Goal: Task Accomplishment & Management: Manage account settings

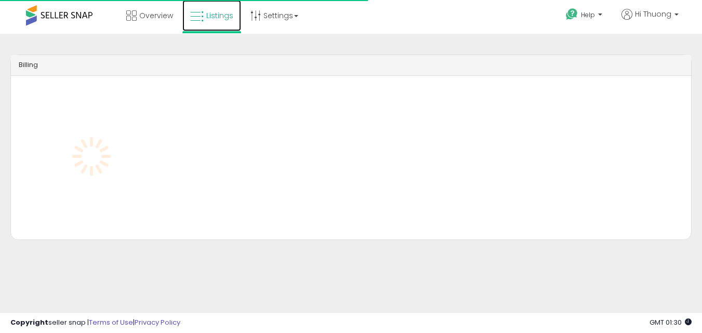
click at [228, 14] on span "Listings" at bounding box center [219, 15] width 27 height 10
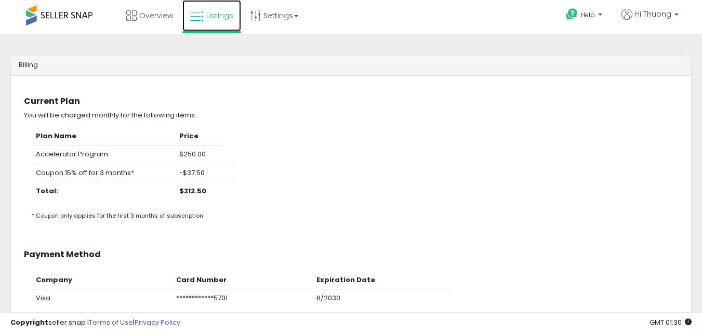
click at [226, 16] on span "Listings" at bounding box center [219, 15] width 27 height 10
click at [214, 9] on link "Listings" at bounding box center [211, 15] width 59 height 31
click at [218, 15] on span "Listings" at bounding box center [219, 15] width 27 height 10
click at [216, 16] on link "Listings" at bounding box center [211, 15] width 59 height 31
click at [226, 16] on span "Listings" at bounding box center [219, 15] width 27 height 10
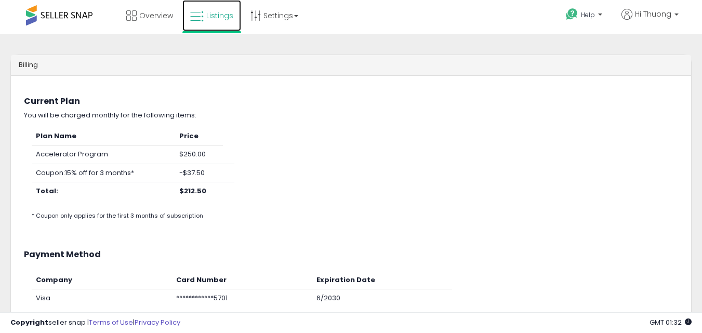
click at [222, 19] on span "Listings" at bounding box center [219, 15] width 27 height 10
click at [216, 16] on link "Listings" at bounding box center [211, 15] width 59 height 31
click at [204, 14] on icon at bounding box center [197, 17] width 14 height 14
click at [222, 14] on span "Listings" at bounding box center [219, 15] width 27 height 10
click at [204, 18] on icon at bounding box center [197, 17] width 14 height 14
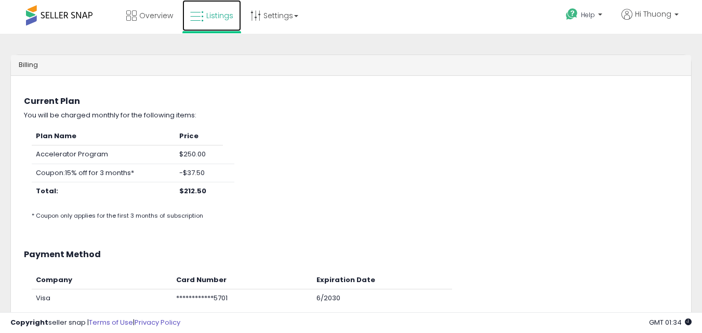
click at [225, 14] on span "Listings" at bounding box center [219, 15] width 27 height 10
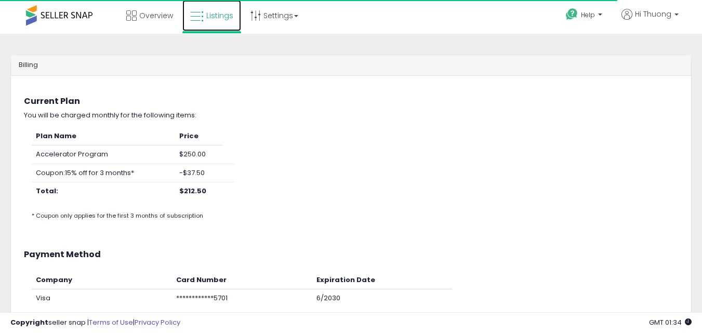
click at [233, 12] on span "Listings" at bounding box center [219, 15] width 27 height 10
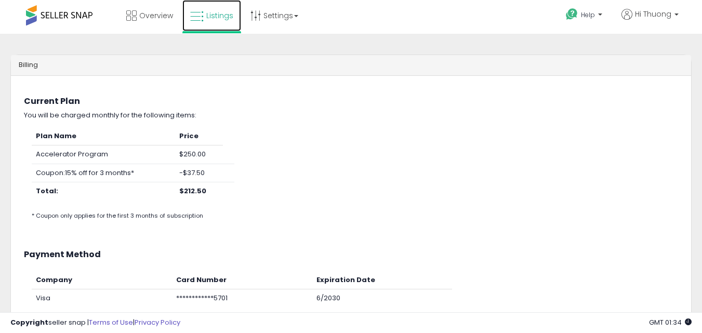
click at [215, 13] on link "Listings" at bounding box center [211, 15] width 59 height 31
click at [230, 14] on span "Listings" at bounding box center [219, 15] width 27 height 10
click at [208, 6] on link "Listings" at bounding box center [211, 15] width 59 height 31
click at [232, 18] on span "Listings" at bounding box center [219, 15] width 27 height 10
click at [218, 16] on span "Listings" at bounding box center [219, 15] width 27 height 10
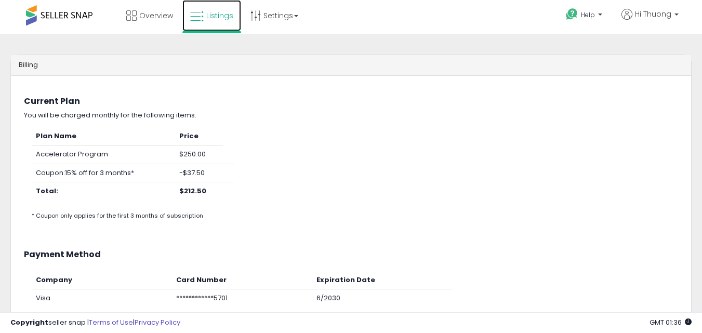
click at [223, 11] on span "Listings" at bounding box center [219, 15] width 27 height 10
click at [225, 15] on span "Listings" at bounding box center [219, 15] width 27 height 10
click at [71, 155] on td "Accelerator Program" at bounding box center [103, 155] width 143 height 19
click at [71, 153] on td "Accelerator Program" at bounding box center [103, 155] width 143 height 19
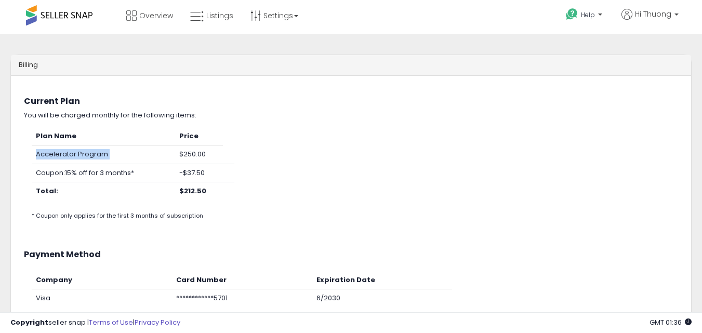
drag, startPoint x: 71, startPoint y: 153, endPoint x: 86, endPoint y: 152, distance: 14.6
click at [86, 152] on td "Accelerator Program" at bounding box center [103, 155] width 143 height 19
copy tr "Accelerator Program"
click at [104, 174] on td "Coupon: 15% off for 3 months*" at bounding box center [103, 173] width 143 height 19
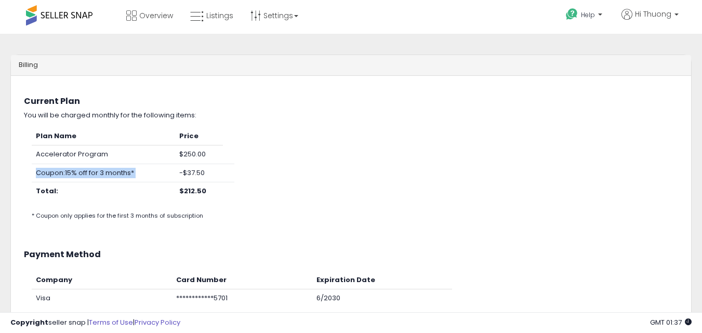
click at [104, 174] on td "Coupon: 15% off for 3 months*" at bounding box center [103, 173] width 143 height 19
copy tr "Coupon: 15% off for 3 months*"
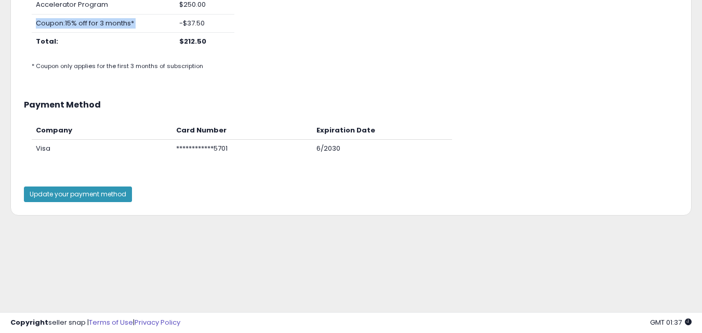
scroll to position [168, 0]
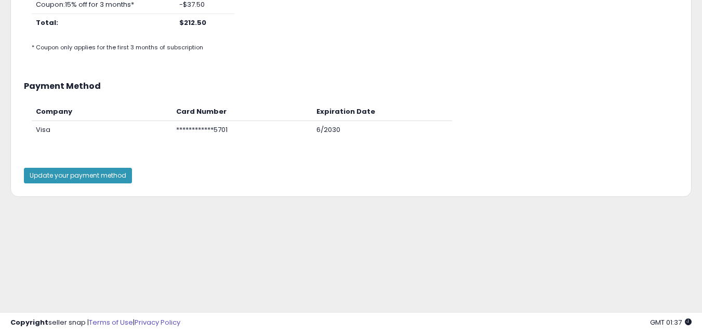
click at [69, 82] on h3 "Payment Method" at bounding box center [351, 86] width 654 height 9
copy div "Payment Method"
click at [349, 114] on th "Expiration Date" at bounding box center [382, 112] width 140 height 18
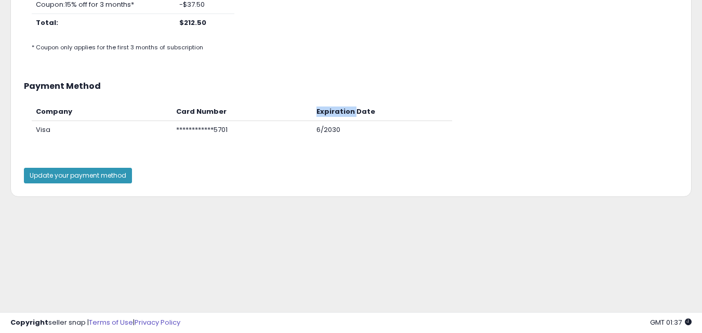
click at [348, 114] on th "Expiration Date" at bounding box center [382, 112] width 140 height 18
copy table "Expiration Date"
click at [143, 180] on div "Update your payment method" at bounding box center [351, 176] width 670 height 16
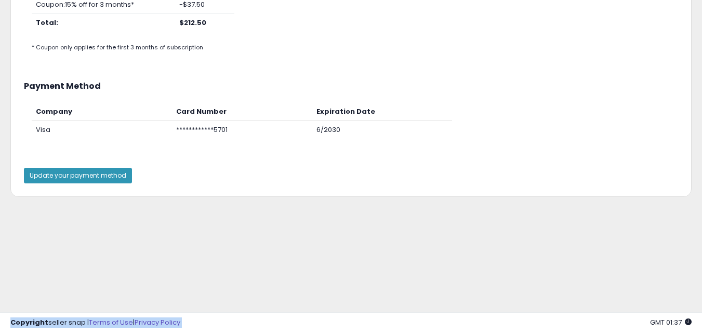
click at [143, 180] on div "Update your payment method" at bounding box center [351, 176] width 670 height 16
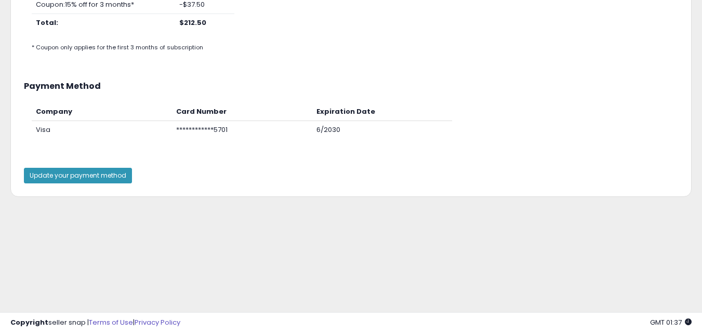
click at [172, 175] on div "Update your payment method" at bounding box center [351, 176] width 670 height 16
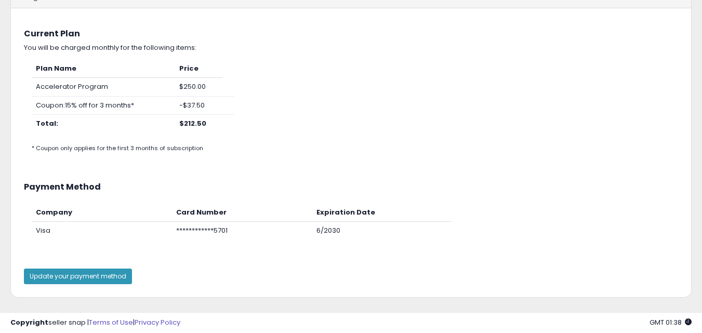
scroll to position [64, 0]
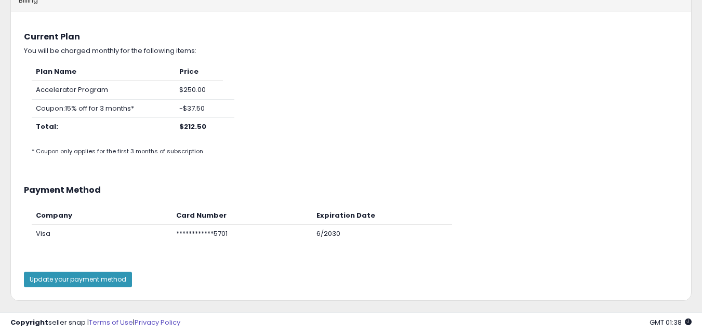
click at [81, 51] on span "You will be charged monthly for the following items:" at bounding box center [110, 51] width 173 height 10
copy div "You will be charged monthly for the following items:"
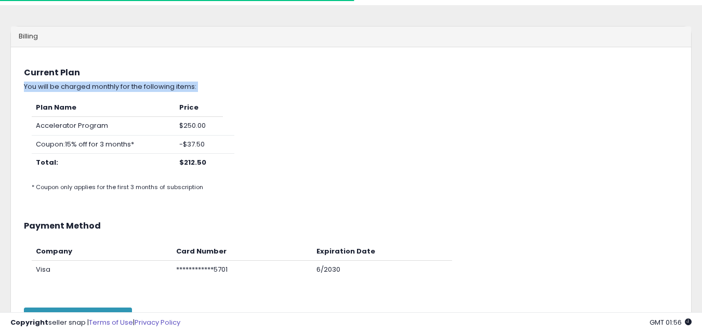
scroll to position [0, 0]
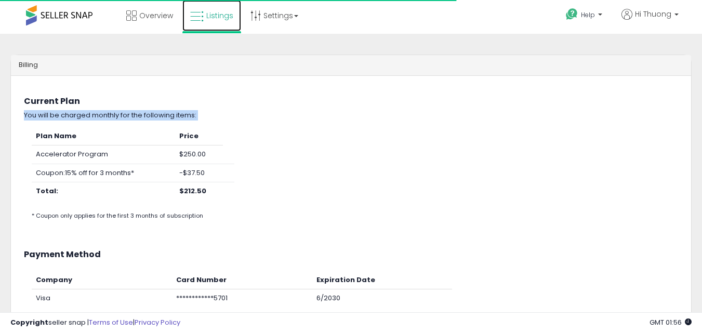
click at [233, 11] on span "Listings" at bounding box center [219, 15] width 27 height 10
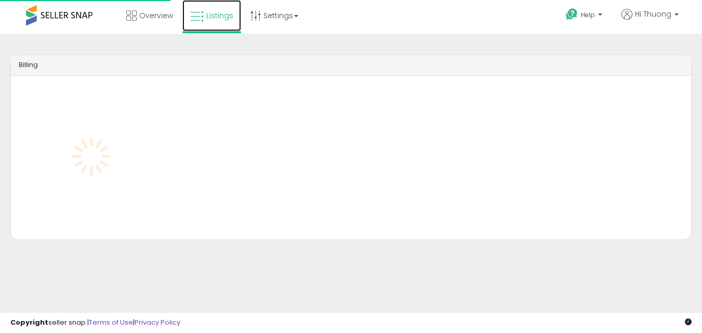
click at [232, 14] on span "Listings" at bounding box center [219, 15] width 27 height 10
